Goal: Task Accomplishment & Management: Manage account settings

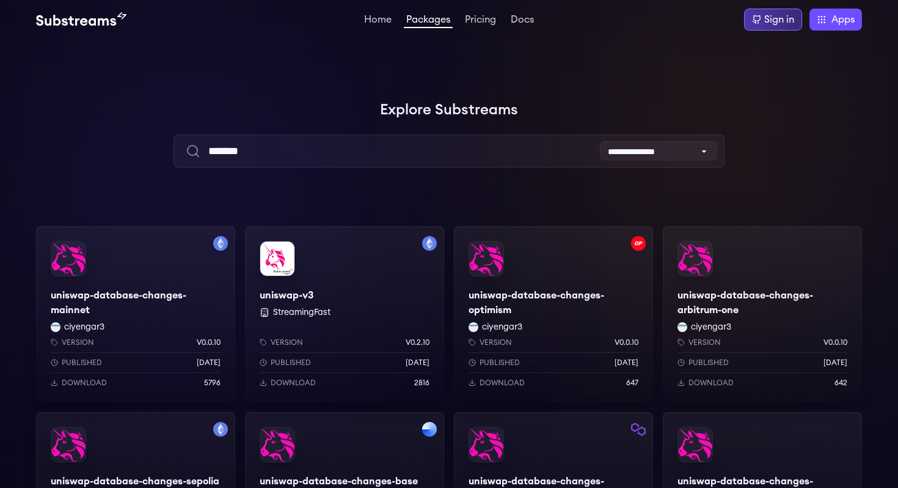
click at [779, 26] on div "Sign in" at bounding box center [779, 19] width 30 height 15
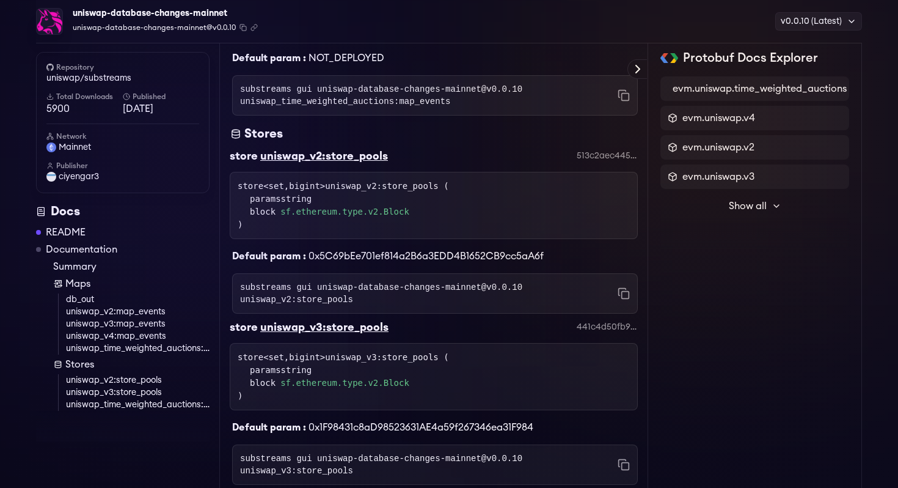
scroll to position [489, 0]
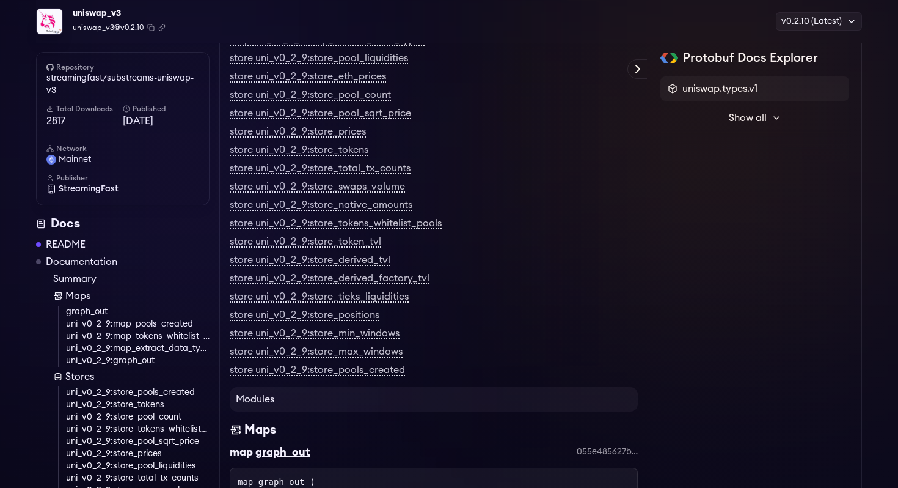
scroll to position [365, 0]
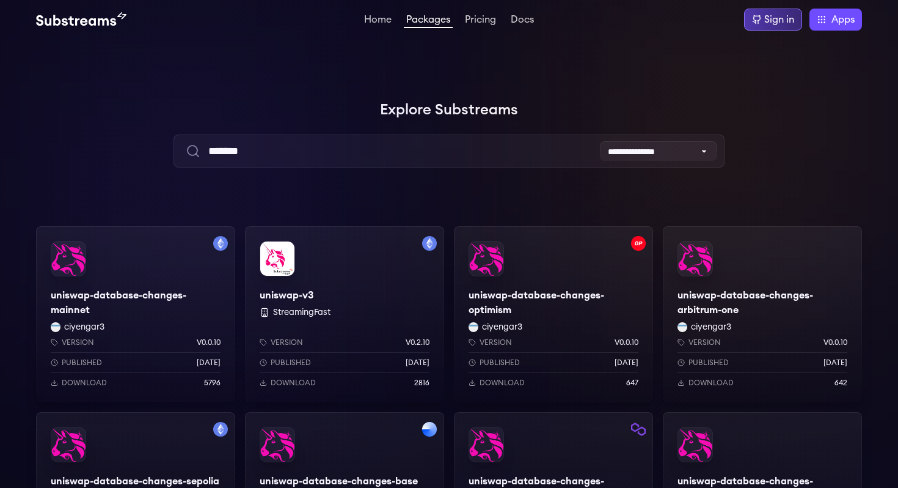
click at [776, 25] on div "Sign in" at bounding box center [779, 19] width 30 height 15
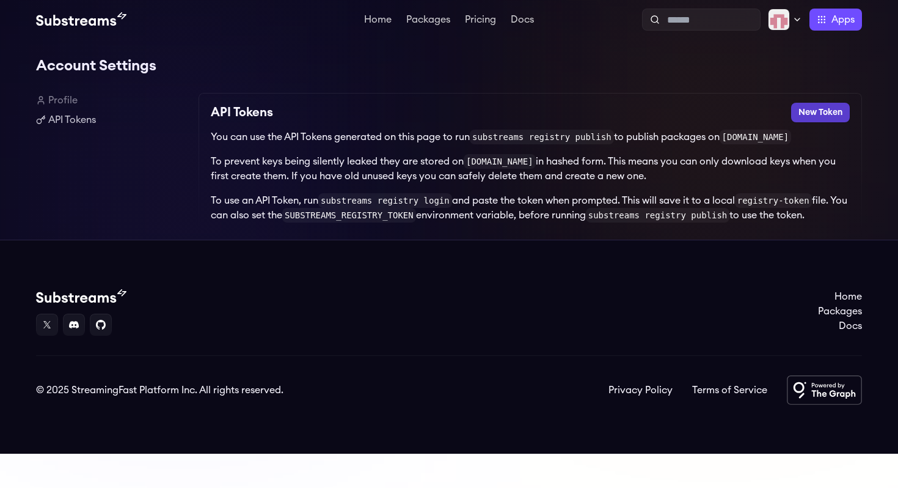
click at [820, 112] on button "New Token" at bounding box center [820, 113] width 59 height 20
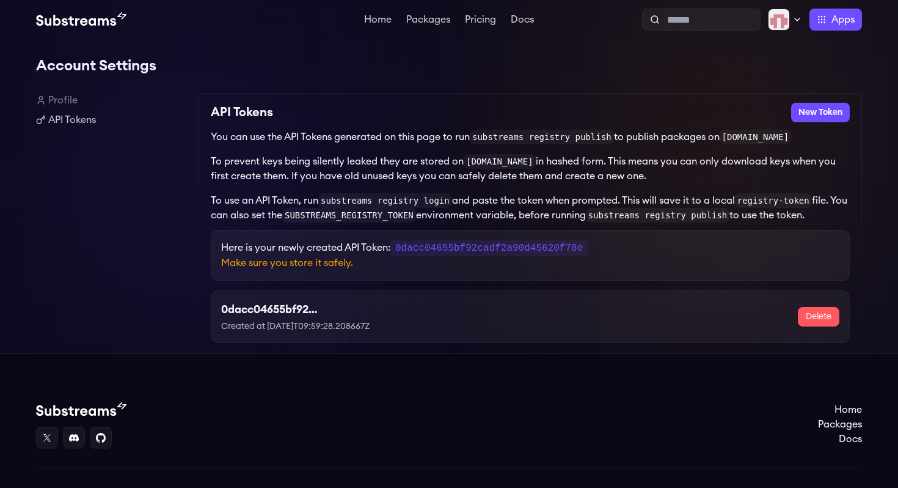
click at [462, 246] on code "0dacc04655bf92cadf2a90d45620f78e" at bounding box center [488, 248] width 197 height 16
copy code "0dacc04655bf92cadf2a90d45620f78e"
click at [482, 249] on code "0dacc04655bf92cadf2a90d45620f78e" at bounding box center [488, 248] width 197 height 16
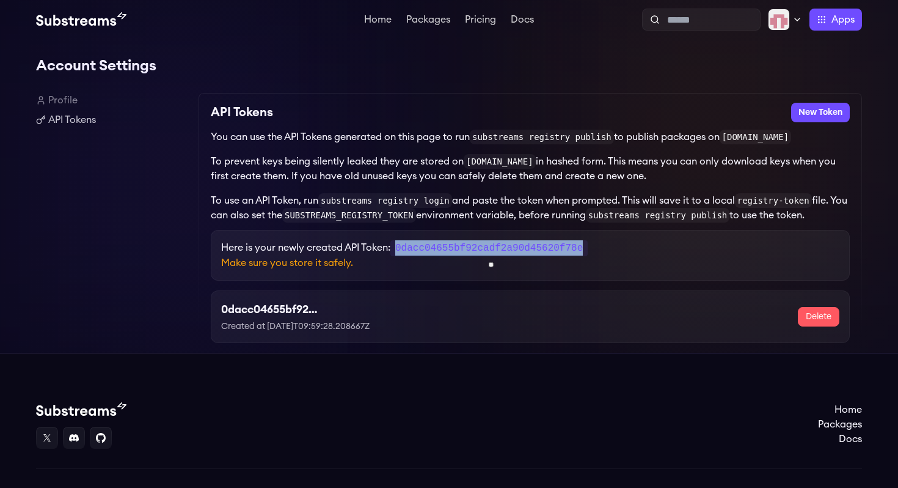
click at [461, 250] on code "0dacc04655bf92cadf2a90d45620f78e" at bounding box center [488, 248] width 197 height 16
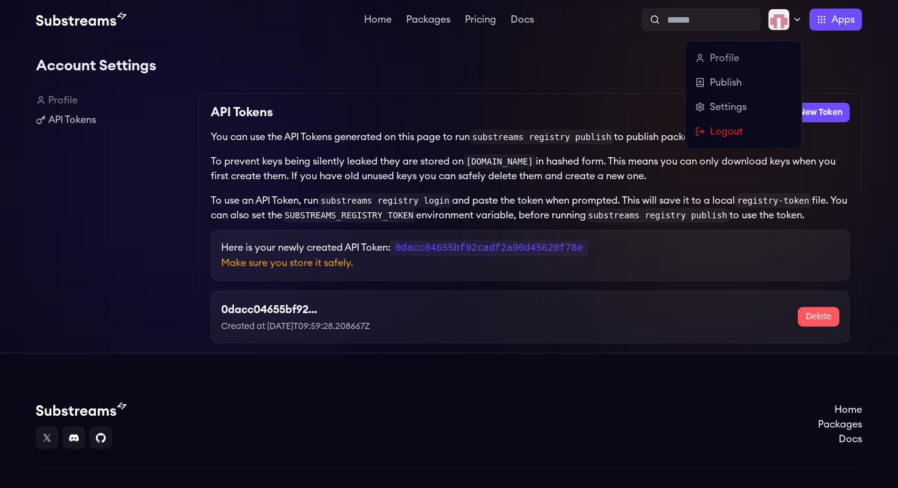
click at [795, 18] on icon at bounding box center [797, 19] width 5 height 2
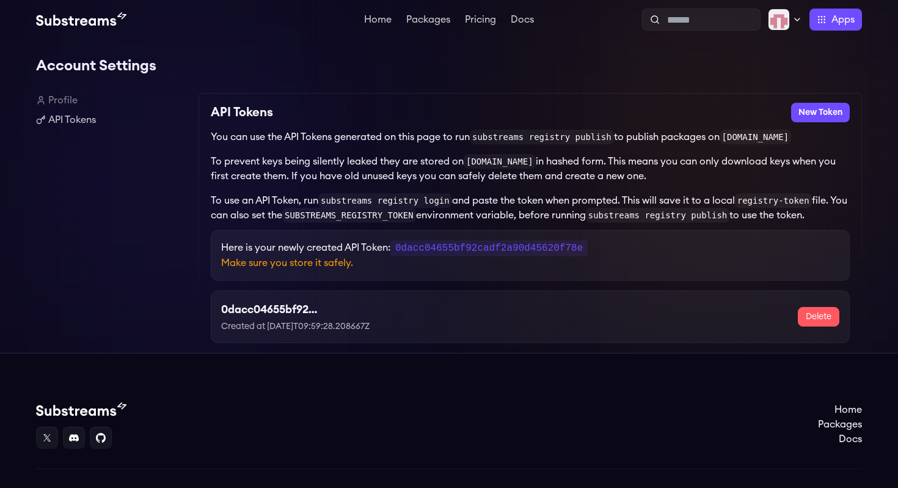
click at [832, 50] on div "Account Settings Profile API Tokens API Tokens New Token You can use the API To…" at bounding box center [449, 195] width 826 height 313
click at [499, 247] on code "0dacc04655bf92cadf2a90d45620f78e" at bounding box center [488, 248] width 197 height 16
copy code "0dacc04655bf92cadf2a90d45620f78e"
